Goal: Task Accomplishment & Management: Manage account settings

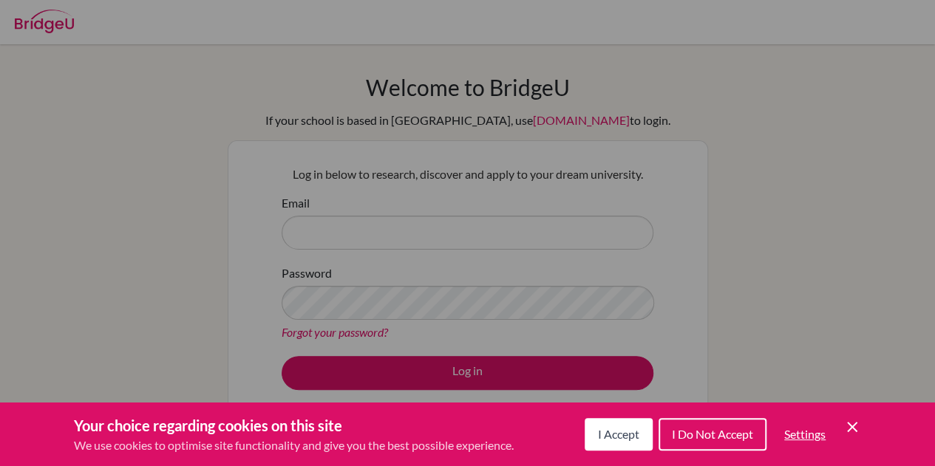
click at [617, 424] on button "I Accept" at bounding box center [619, 434] width 68 height 33
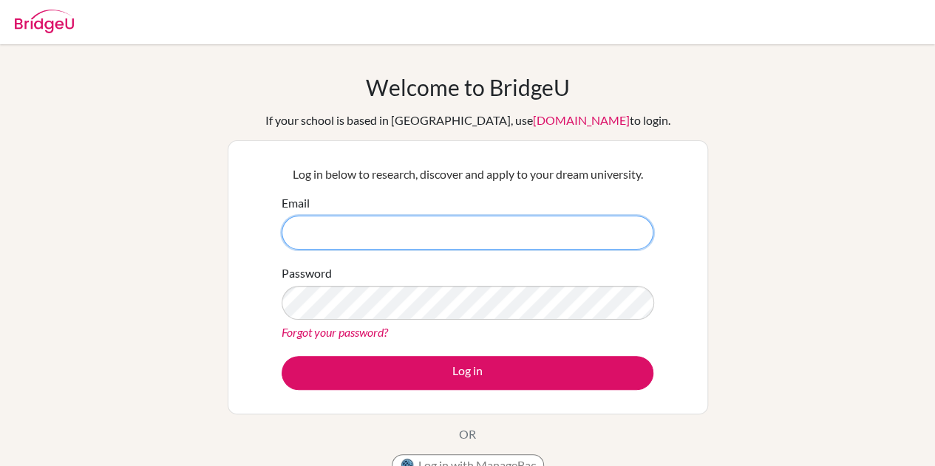
click at [486, 240] on input "Email" at bounding box center [468, 233] width 372 height 34
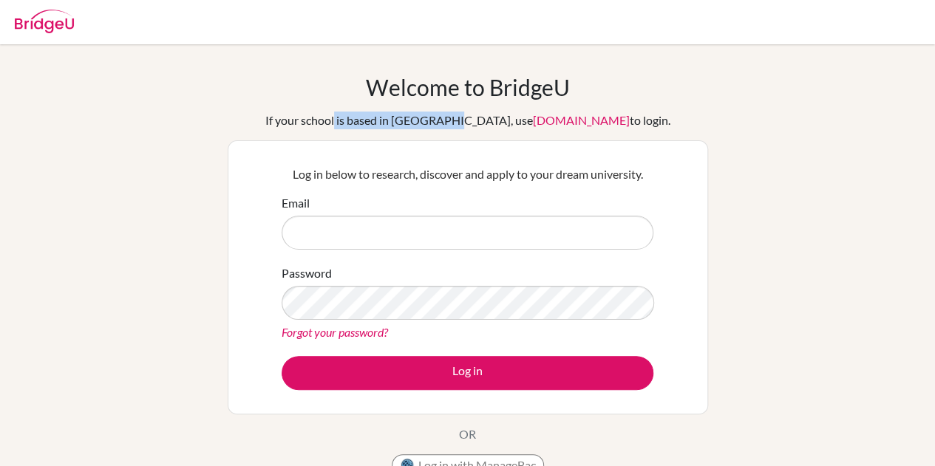
drag, startPoint x: 369, startPoint y: 132, endPoint x: 478, endPoint y: 109, distance: 111.9
click at [478, 109] on div "Welcome to BridgeU If your school is based in China, use app.bridge-u.com.cn to…" at bounding box center [468, 279] width 480 height 410
click at [445, 211] on div "Email" at bounding box center [468, 221] width 372 height 55
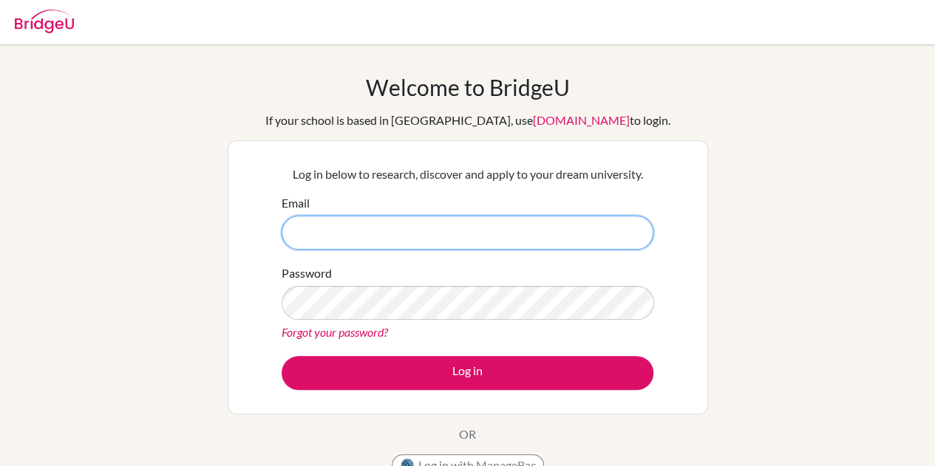
click at [446, 224] on input "Email" at bounding box center [468, 233] width 372 height 34
type input "diab180034@diabstudents.com"
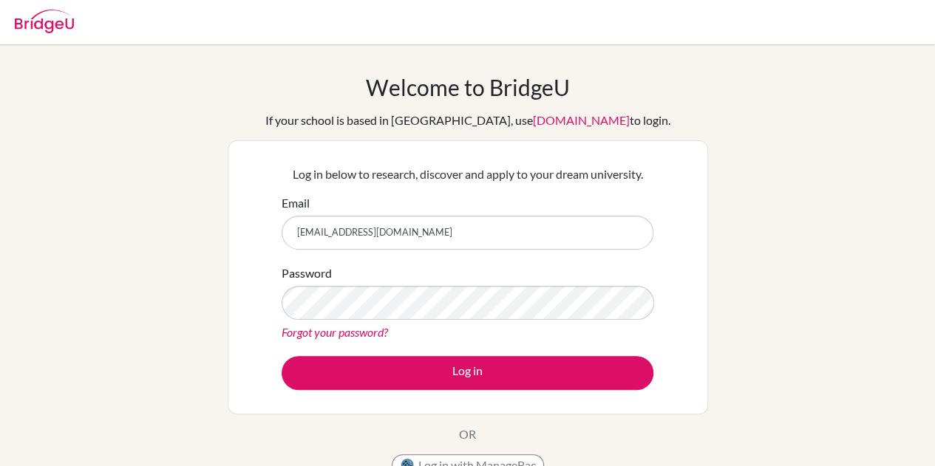
click at [352, 338] on link "Forgot your password?" at bounding box center [335, 332] width 106 height 14
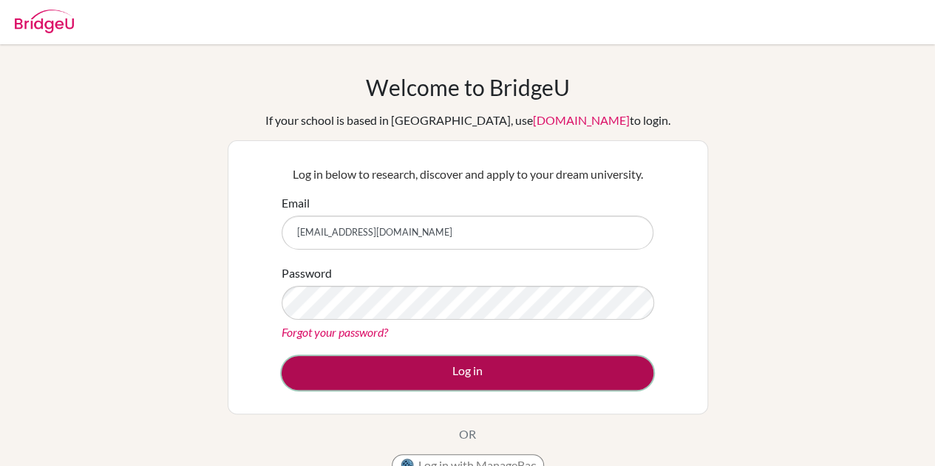
click at [417, 366] on button "Log in" at bounding box center [468, 373] width 372 height 34
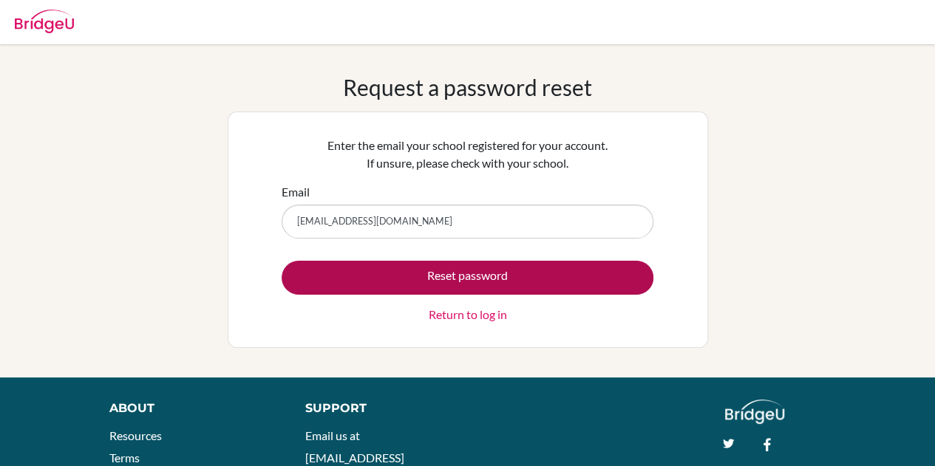
type input "diab180034@diabstudents.com"
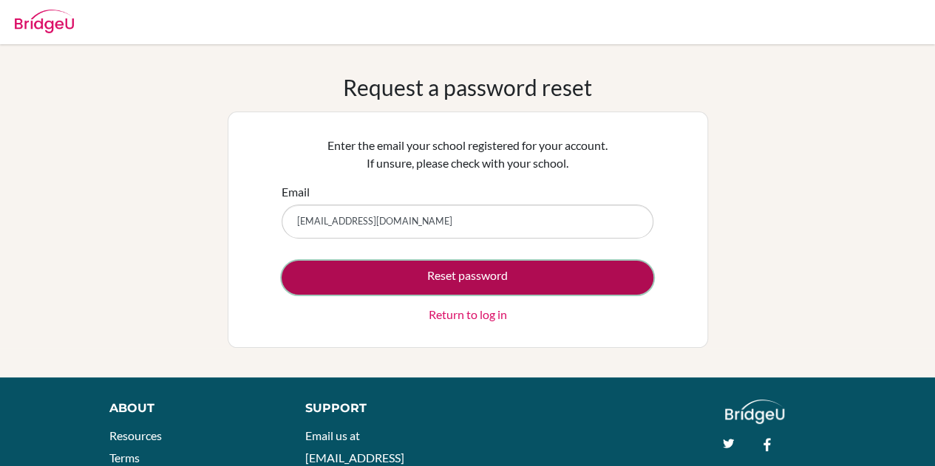
click at [521, 281] on button "Reset password" at bounding box center [468, 278] width 372 height 34
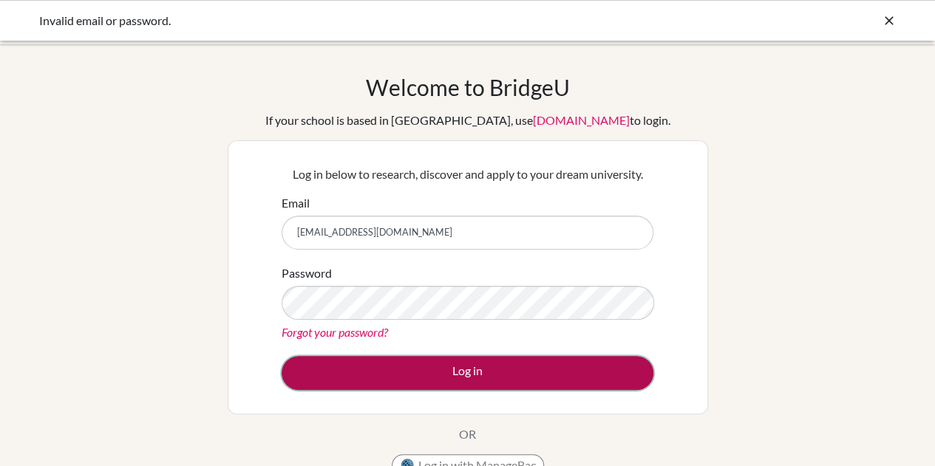
click at [359, 379] on button "Log in" at bounding box center [468, 373] width 372 height 34
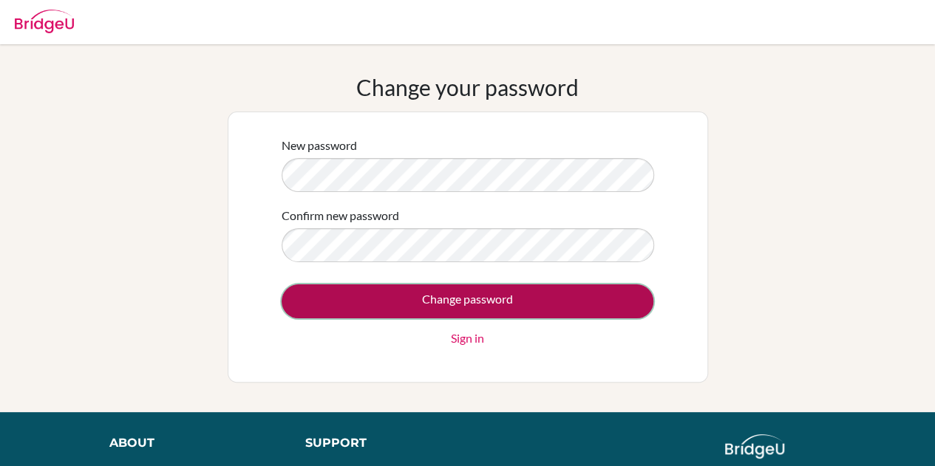
click at [571, 302] on input "Change password" at bounding box center [468, 302] width 372 height 34
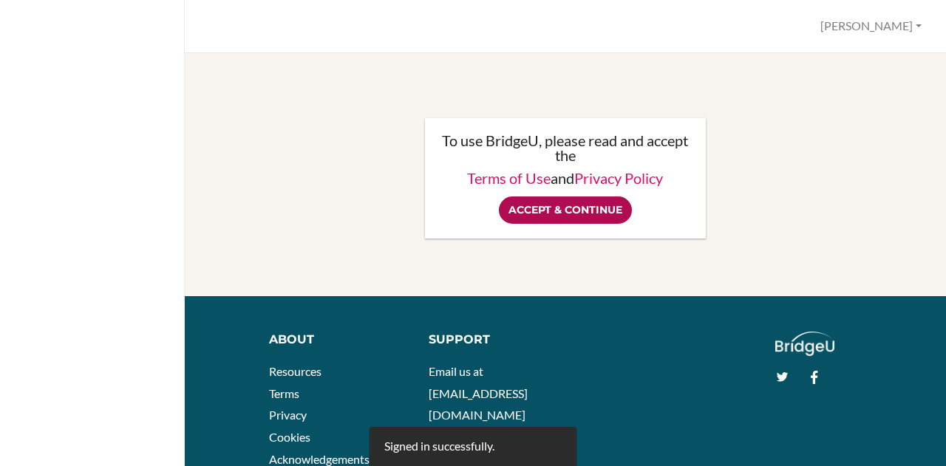
click at [523, 211] on input "Accept & Continue" at bounding box center [565, 210] width 133 height 27
